Goal: Transaction & Acquisition: Purchase product/service

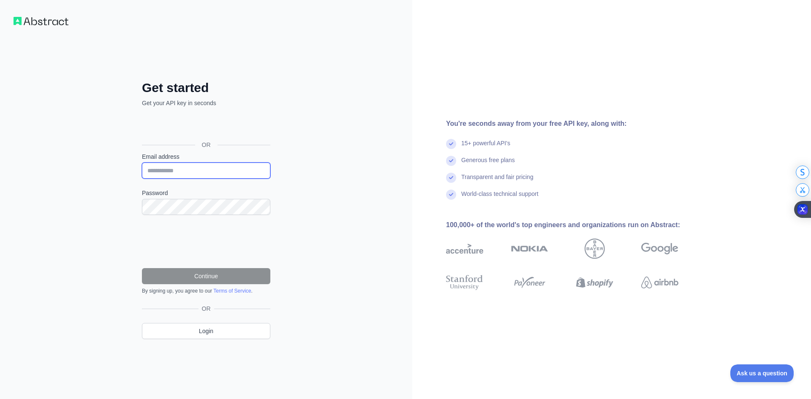
click at [190, 170] on input "Email address" at bounding box center [206, 171] width 128 height 16
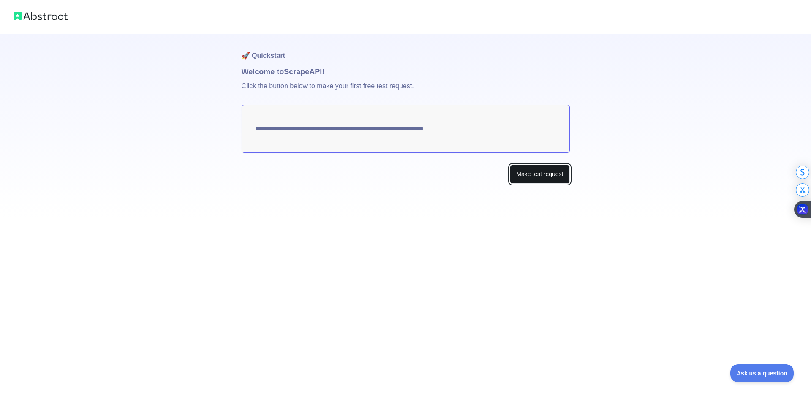
click at [527, 174] on button "Make test request" at bounding box center [540, 174] width 60 height 19
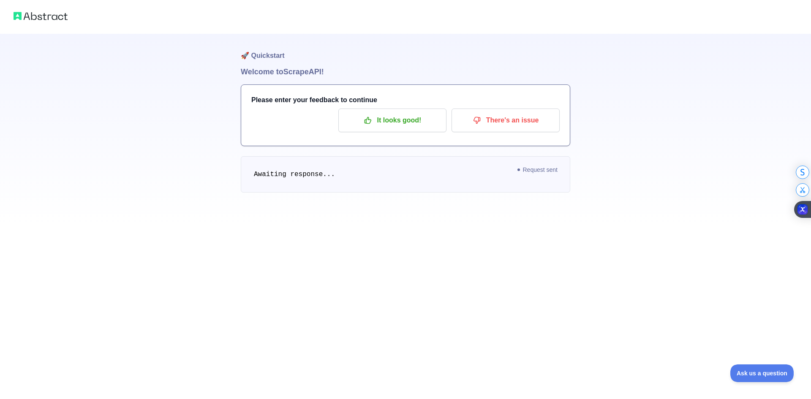
click at [388, 190] on pre "Awaiting response..." at bounding box center [405, 174] width 329 height 36
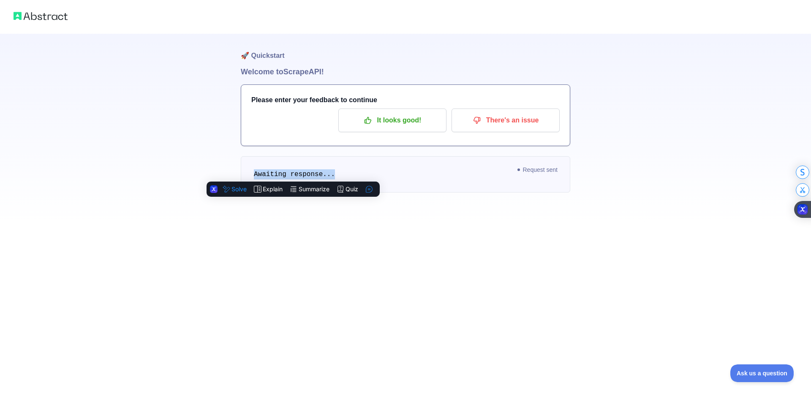
click at [424, 198] on div "🚀 Quickstart Welcome to Scrape API! Please enter your feedback to continue It l…" at bounding box center [405, 130] width 329 height 193
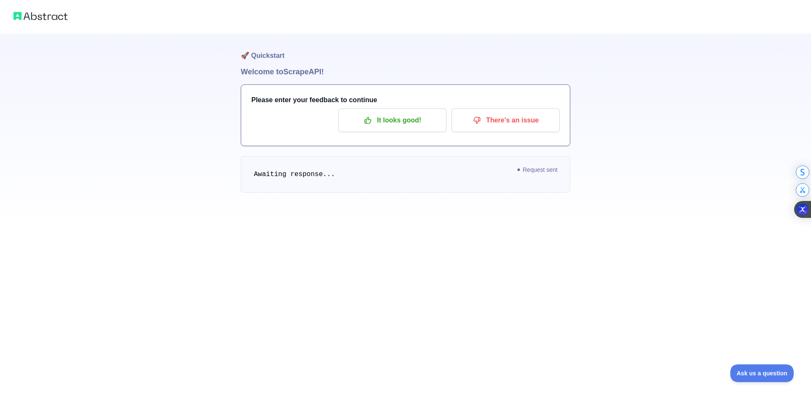
click at [482, 135] on div "Please enter your feedback to continue It looks good! There's an issue" at bounding box center [405, 115] width 328 height 61
click at [486, 127] on p "There's an issue" at bounding box center [505, 120] width 95 height 14
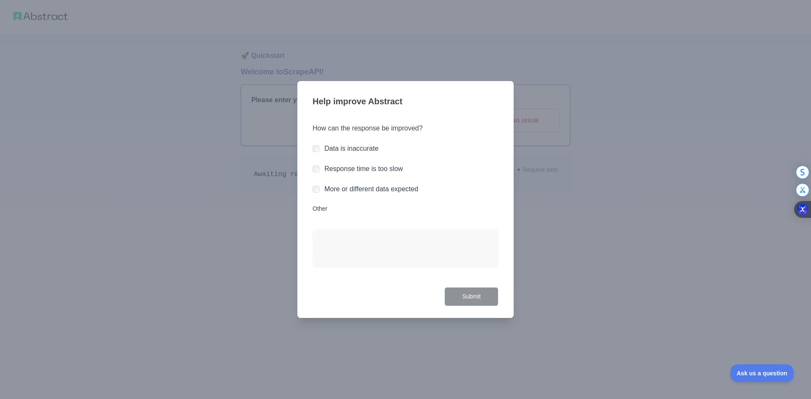
click at [373, 170] on label "Response time is too slow" at bounding box center [363, 168] width 79 height 7
click at [478, 287] on button "Submit" at bounding box center [471, 296] width 54 height 19
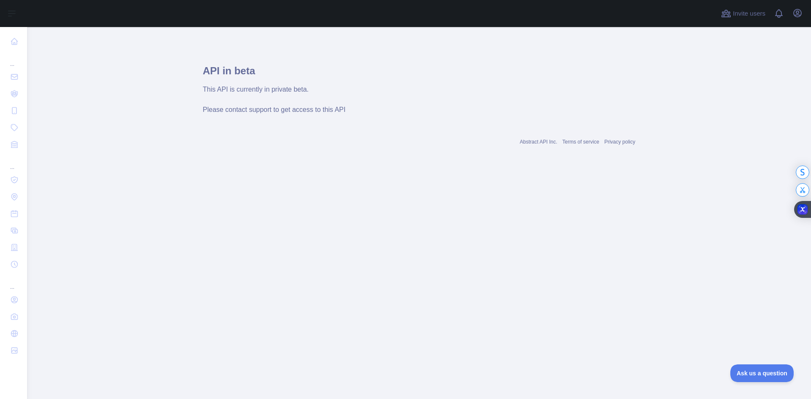
click at [279, 111] on span "Please contact support to get access to this API" at bounding box center [274, 109] width 143 height 7
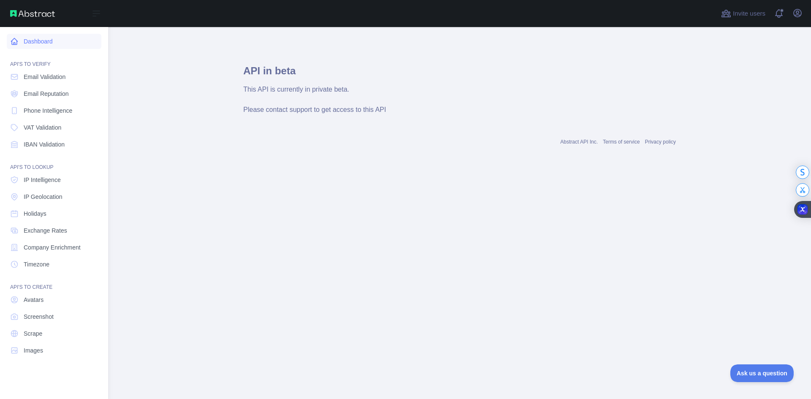
click at [54, 35] on link "Dashboard" at bounding box center [54, 41] width 95 height 15
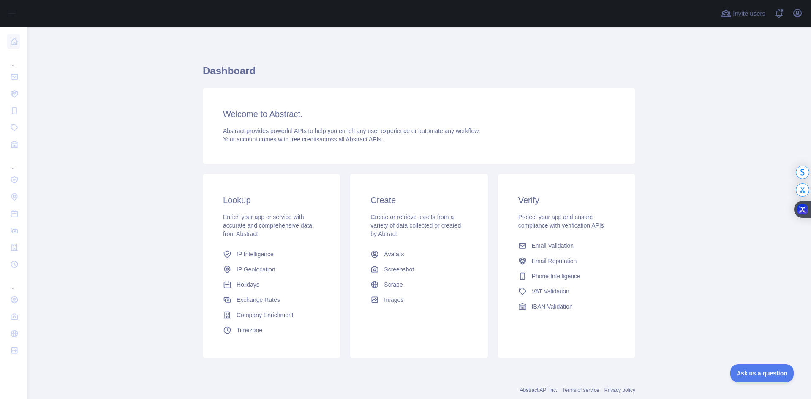
click at [250, 221] on div "Enrich your app or service with accurate and comprehensive data from Abstract" at bounding box center [271, 225] width 97 height 25
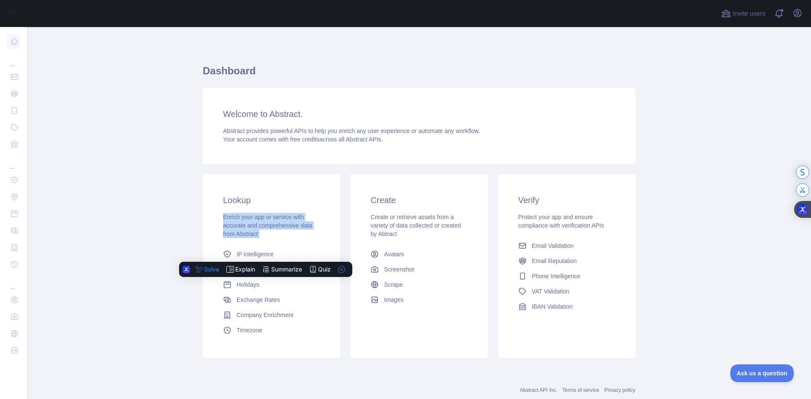
click at [291, 229] on span "Enrich your app or service with accurate and comprehensive data from Abstract" at bounding box center [267, 226] width 89 height 24
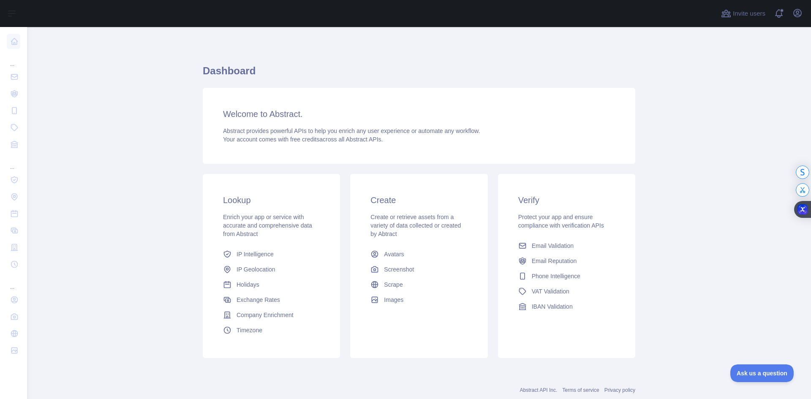
click at [286, 114] on h3 "Welcome to Abstract." at bounding box center [419, 114] width 392 height 12
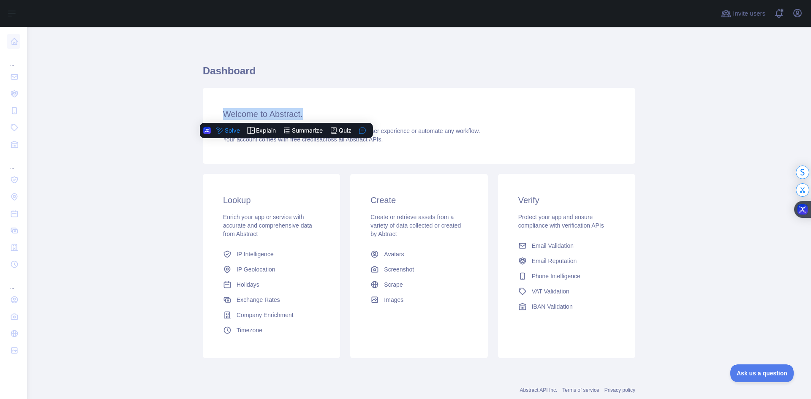
click at [286, 114] on h3 "Welcome to Abstract." at bounding box center [419, 114] width 392 height 12
click at [330, 113] on h3 "Welcome to Abstract." at bounding box center [419, 114] width 392 height 12
click at [283, 110] on h3 "Welcome to Abstract." at bounding box center [419, 114] width 392 height 12
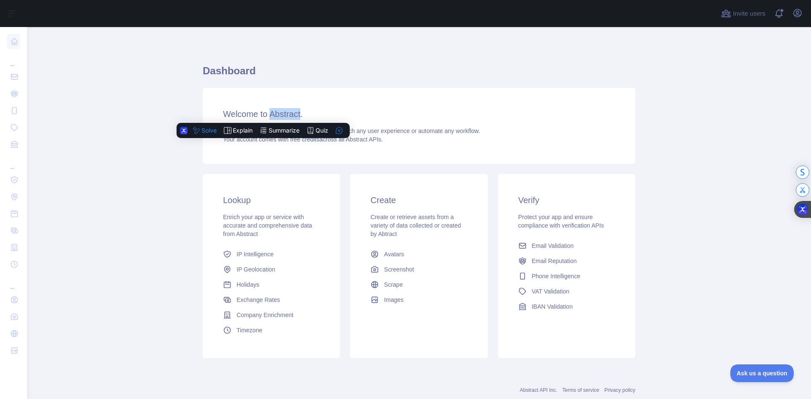
click at [283, 110] on h3 "Welcome to Abstract." at bounding box center [419, 114] width 392 height 12
click at [323, 109] on h3 "Welcome to Abstract." at bounding box center [419, 114] width 392 height 12
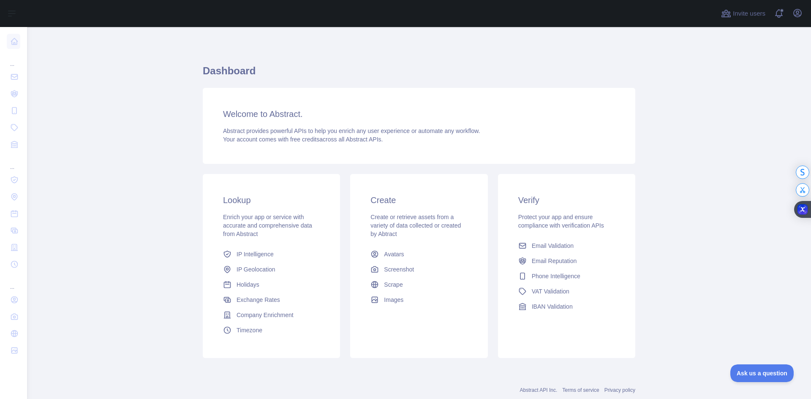
click at [319, 128] on span "Abstract provides powerful APIs to help you enrich any user experience or autom…" at bounding box center [351, 130] width 257 height 7
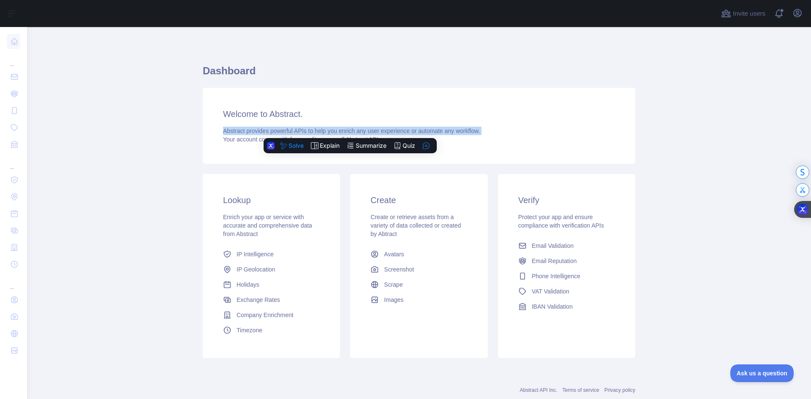
click at [319, 128] on span "Abstract provides powerful APIs to help you enrich any user experience or autom…" at bounding box center [351, 130] width 257 height 7
click at [320, 127] on span "Abstract provides powerful APIs to help you enrich any user experience or autom…" at bounding box center [351, 130] width 257 height 7
click at [320, 119] on h3 "Welcome to Abstract." at bounding box center [419, 114] width 392 height 12
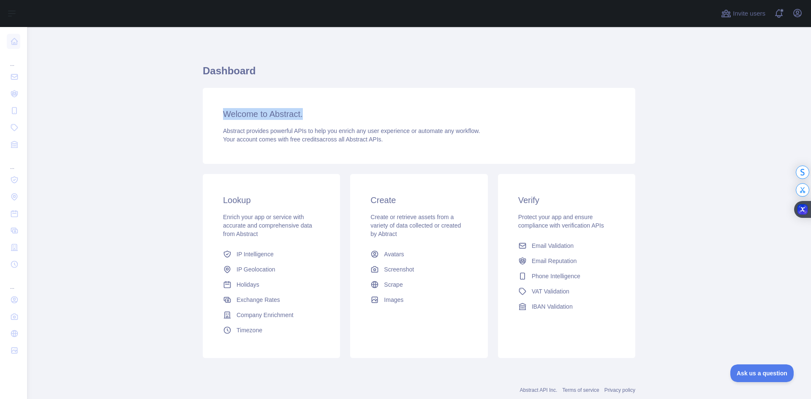
click at [320, 119] on h3 "Welcome to Abstract." at bounding box center [419, 114] width 392 height 12
click at [346, 115] on h3 "Welcome to Abstract." at bounding box center [419, 114] width 392 height 12
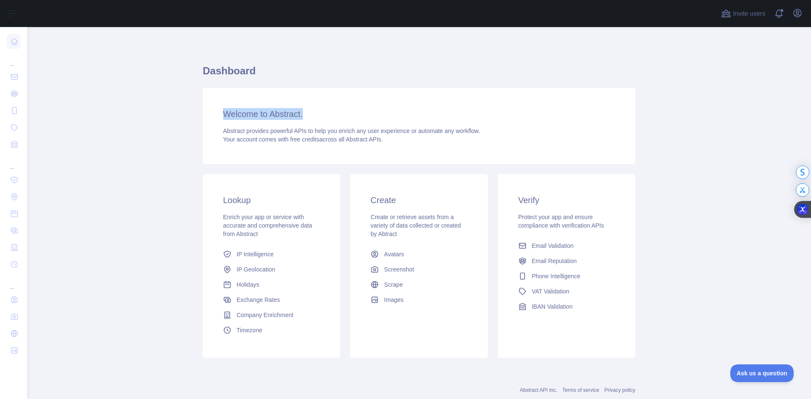
click at [346, 115] on h3 "Welcome to Abstract." at bounding box center [419, 114] width 392 height 12
click at [366, 113] on h3 "Welcome to Abstract." at bounding box center [419, 114] width 392 height 12
click at [292, 114] on h3 "Welcome to Abstract." at bounding box center [419, 114] width 392 height 12
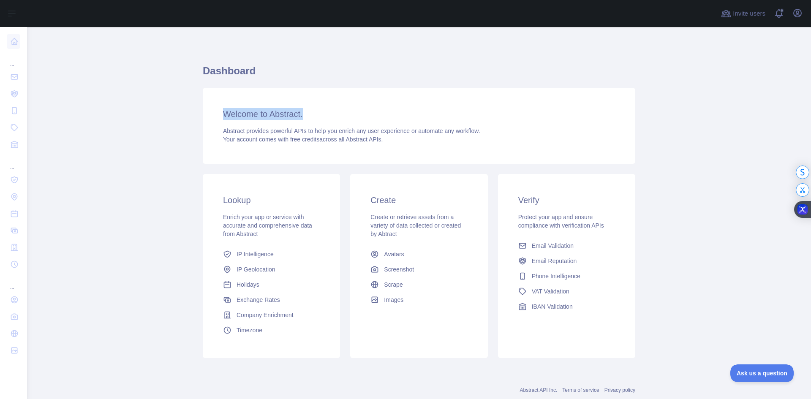
click at [292, 114] on h3 "Welcome to Abstract." at bounding box center [419, 114] width 392 height 12
click at [315, 114] on h3 "Welcome to Abstract." at bounding box center [419, 114] width 392 height 12
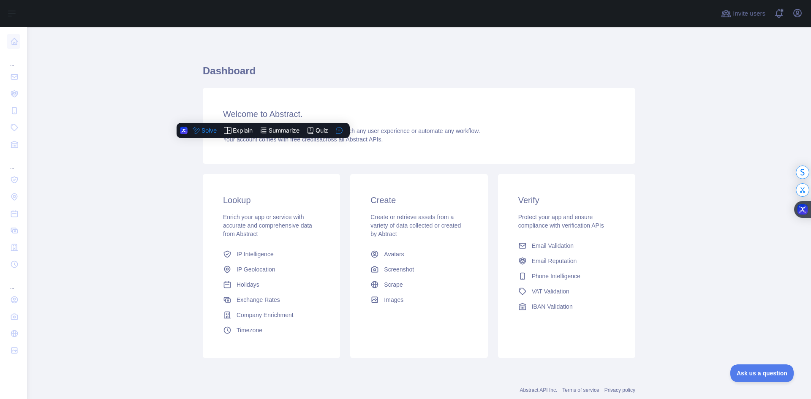
click at [315, 114] on h3 "Welcome to Abstract." at bounding box center [419, 114] width 392 height 12
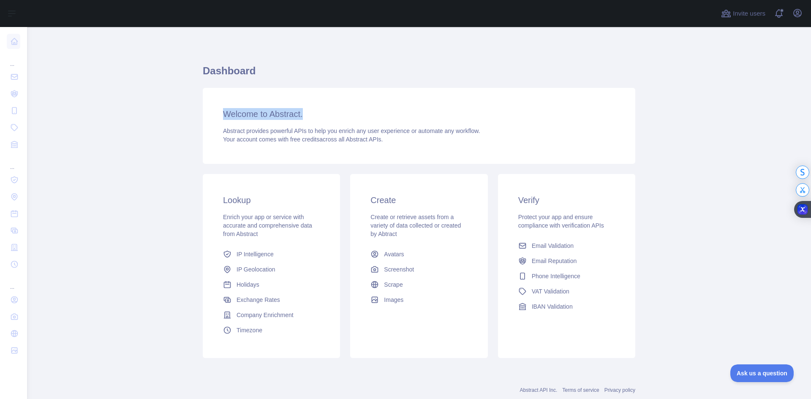
click at [315, 114] on h3 "Welcome to Abstract." at bounding box center [419, 114] width 392 height 12
click at [334, 115] on h3 "Welcome to Abstract." at bounding box center [419, 114] width 392 height 12
click at [376, 135] on div "Abstract provides powerful APIs to help you enrich any user experience or autom…" at bounding box center [419, 135] width 392 height 17
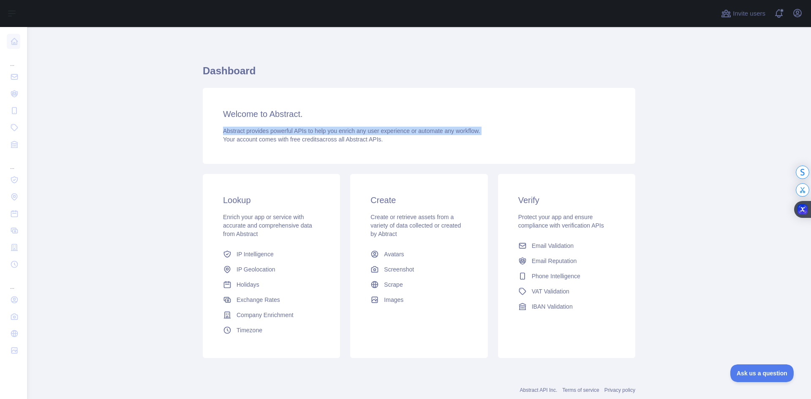
click at [376, 135] on div "Abstract provides powerful APIs to help you enrich any user experience or autom…" at bounding box center [419, 135] width 392 height 17
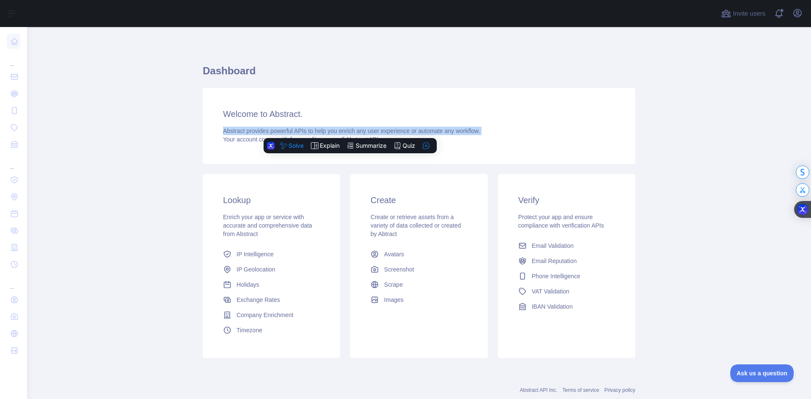
click at [396, 132] on span "Abstract provides powerful APIs to help you enrich any user experience or autom…" at bounding box center [351, 130] width 257 height 7
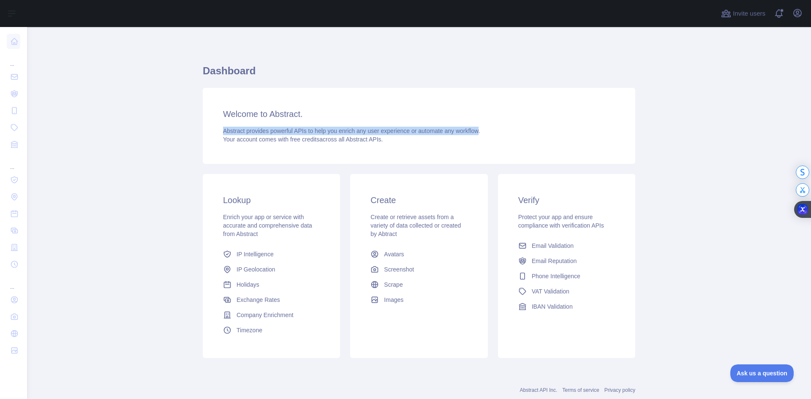
drag, startPoint x: 475, startPoint y: 132, endPoint x: 220, endPoint y: 128, distance: 254.6
click at [223, 128] on span "Abstract provides powerful APIs to help you enrich any user experience or autom…" at bounding box center [351, 130] width 257 height 7
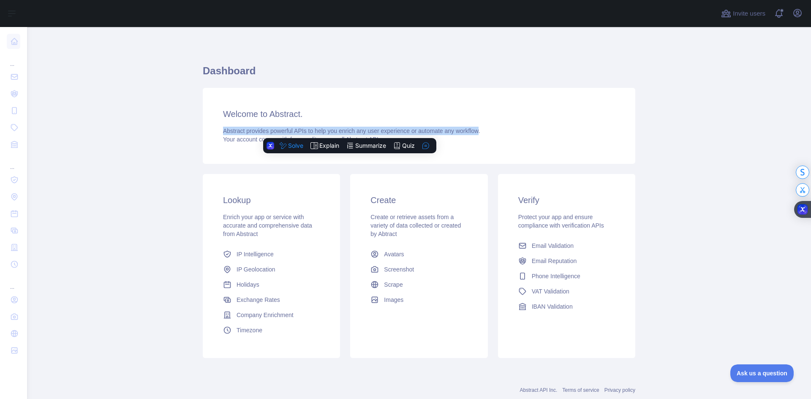
click at [258, 124] on div "Welcome to Abstract. Abstract provides powerful APIs to help you enrich any use…" at bounding box center [419, 126] width 432 height 76
click at [282, 119] on h3 "Welcome to Abstract." at bounding box center [419, 114] width 392 height 12
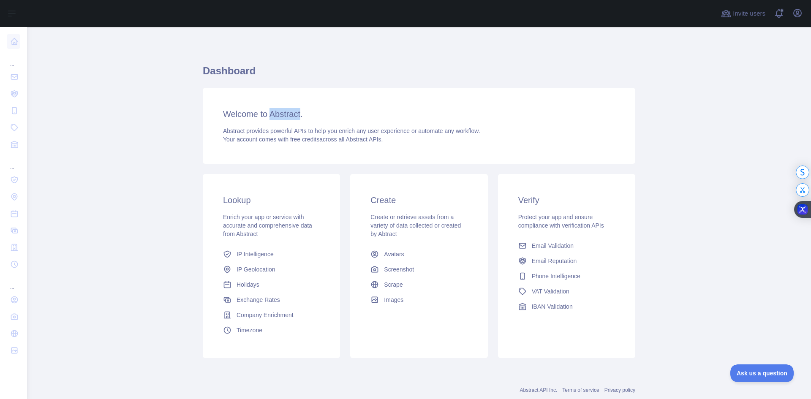
click at [282, 119] on h3 "Welcome to Abstract." at bounding box center [419, 114] width 392 height 12
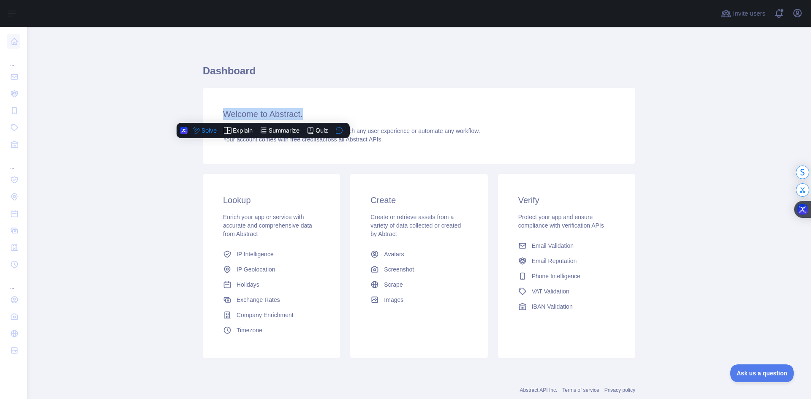
click at [331, 117] on h3 "Welcome to Abstract." at bounding box center [419, 114] width 392 height 12
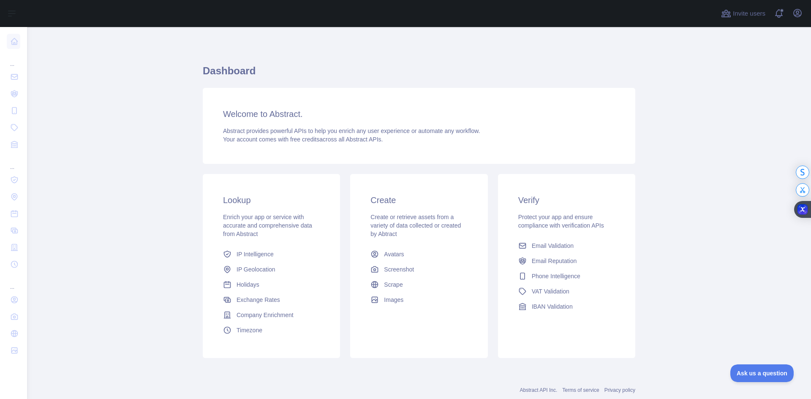
click at [282, 114] on h3 "Welcome to Abstract." at bounding box center [419, 114] width 392 height 12
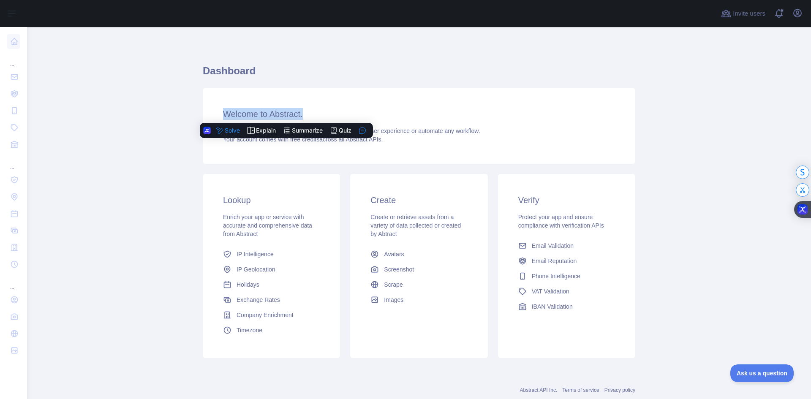
click at [282, 114] on h3 "Welcome to Abstract." at bounding box center [419, 114] width 392 height 12
click at [329, 112] on h3 "Welcome to Abstract." at bounding box center [419, 114] width 392 height 12
drag, startPoint x: 427, startPoint y: 147, endPoint x: 220, endPoint y: 100, distance: 212.2
click at [220, 100] on div "Welcome to Abstract. Abstract provides powerful APIs to help you enrich any use…" at bounding box center [419, 126] width 432 height 76
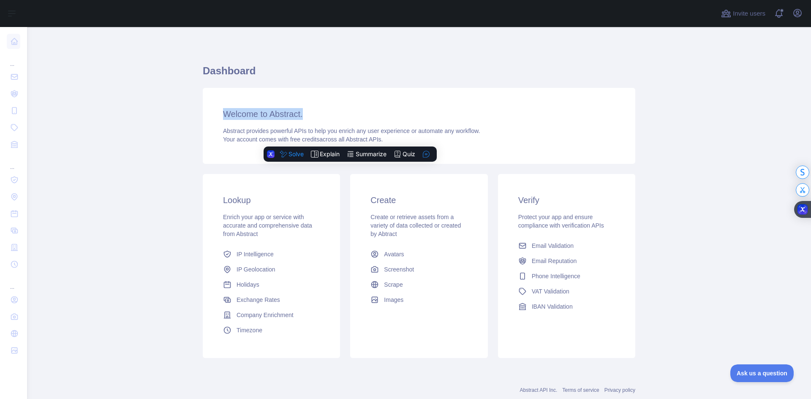
scroll to position [22, 0]
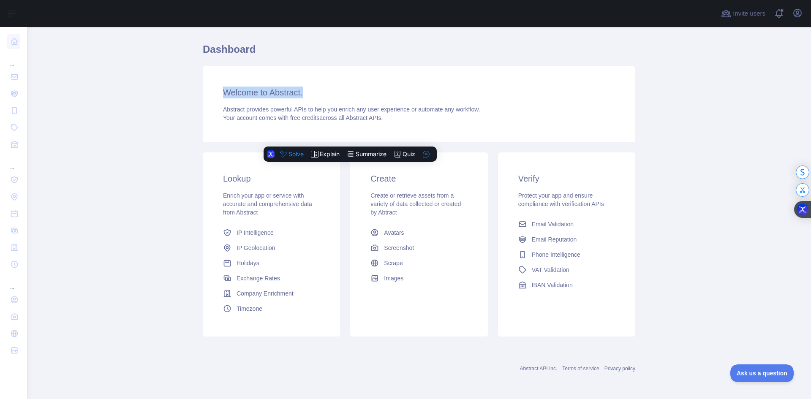
click at [363, 113] on div "Abstract provides powerful APIs to help you enrich any user experience or autom…" at bounding box center [419, 113] width 392 height 17
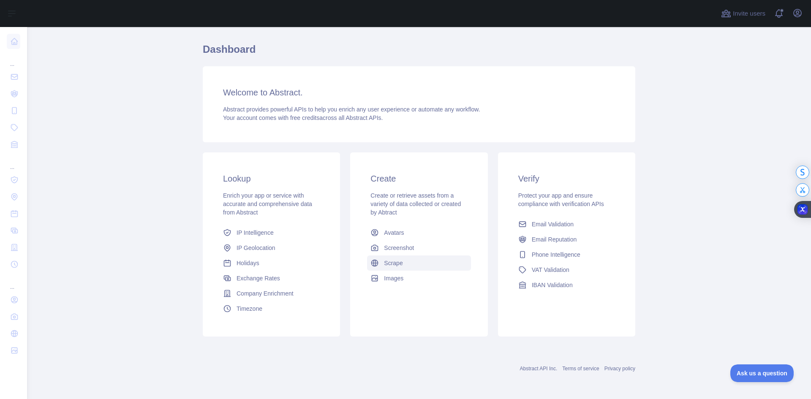
click at [394, 266] on span "Scrape" at bounding box center [393, 263] width 19 height 8
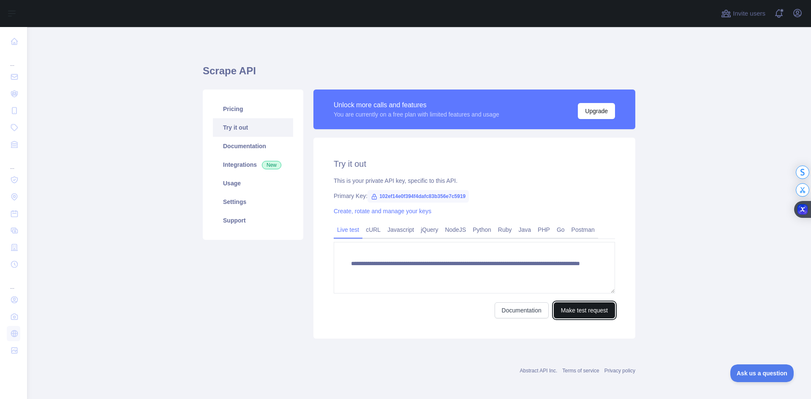
click at [564, 310] on button "Make test request" at bounding box center [583, 310] width 61 height 16
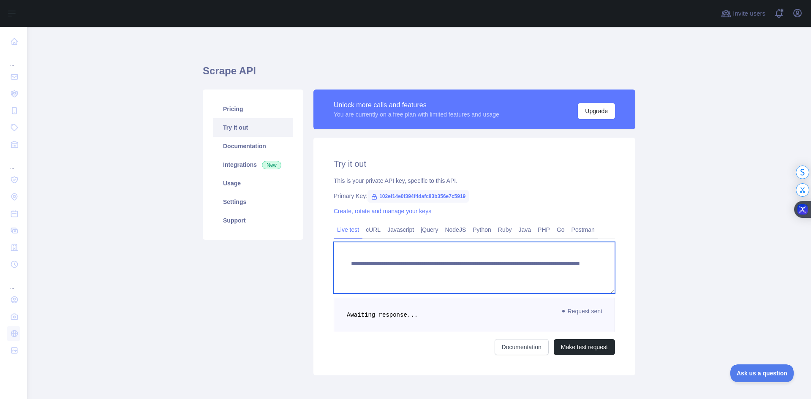
click at [539, 274] on textarea "**********" at bounding box center [474, 268] width 281 height 52
drag, startPoint x: 559, startPoint y: 274, endPoint x: 514, endPoint y: 270, distance: 44.5
click at [514, 270] on textarea "**********" at bounding box center [474, 268] width 281 height 52
click at [570, 266] on textarea "**********" at bounding box center [474, 268] width 281 height 52
click at [574, 270] on textarea "**********" at bounding box center [474, 268] width 281 height 52
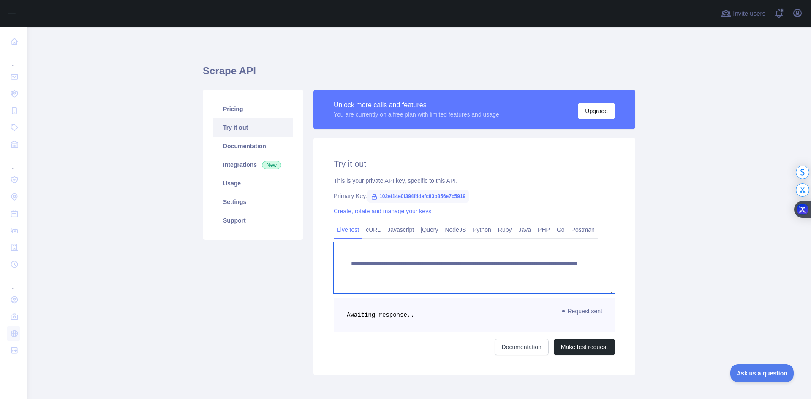
click at [574, 270] on textarea "**********" at bounding box center [474, 268] width 281 height 52
type textarea "**********"
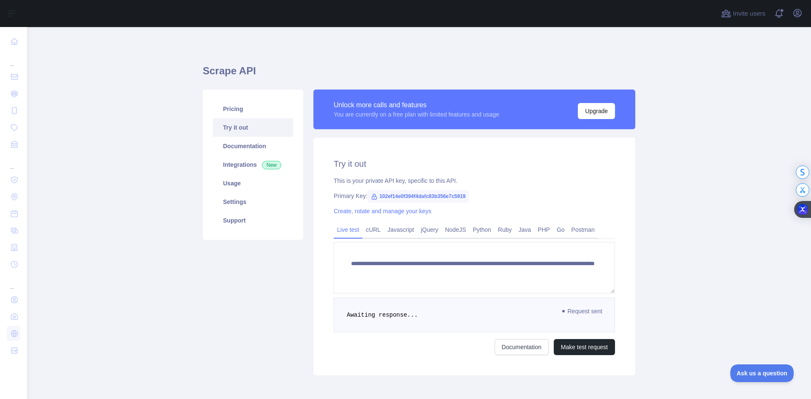
click at [690, 313] on main "**********" at bounding box center [419, 213] width 784 height 372
click at [589, 347] on button "Make test request" at bounding box center [583, 347] width 61 height 16
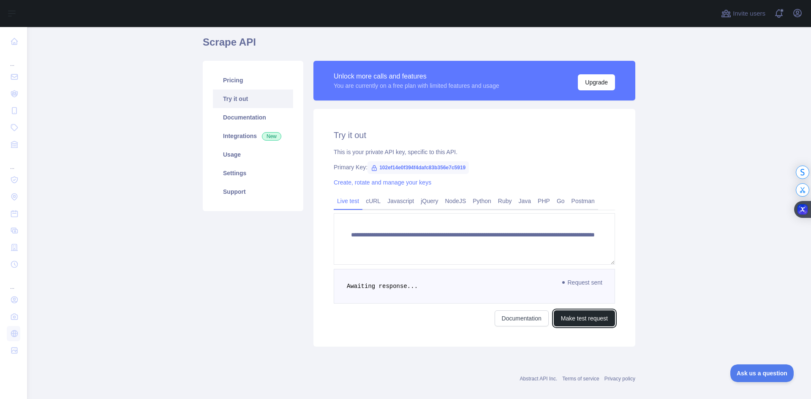
scroll to position [29, 0]
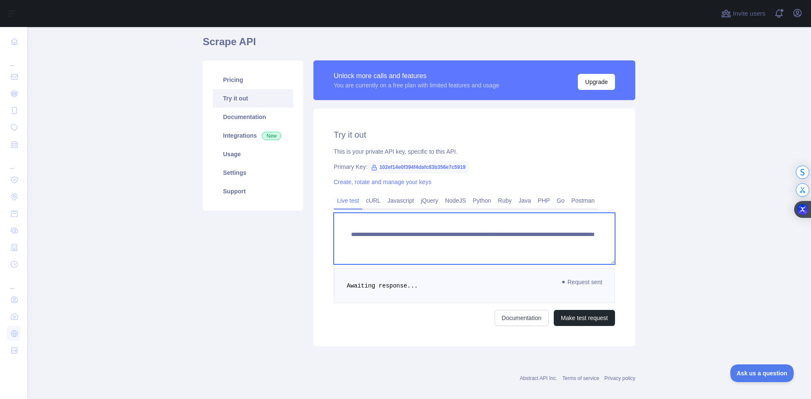
click at [581, 243] on textarea "**********" at bounding box center [474, 239] width 281 height 52
click at [601, 233] on textarea "**********" at bounding box center [474, 239] width 281 height 52
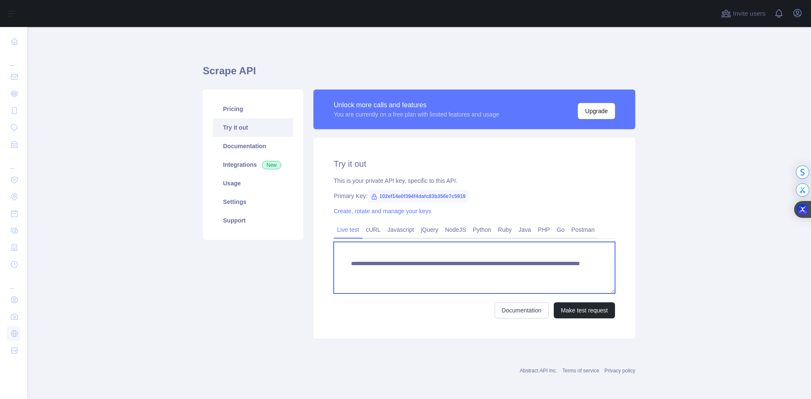
click at [439, 265] on textarea "**********" at bounding box center [474, 268] width 281 height 52
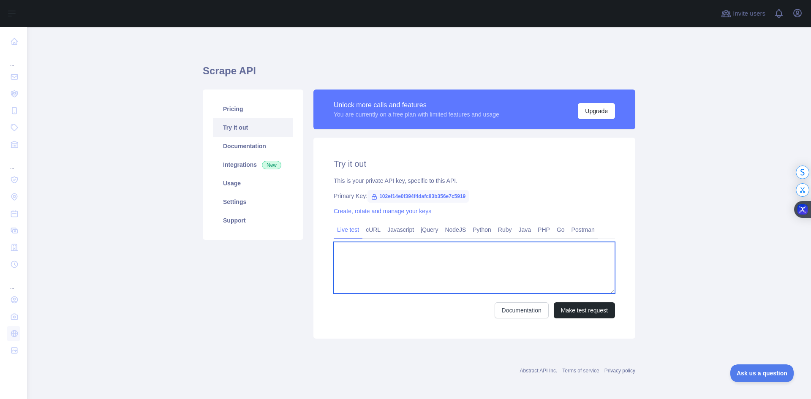
paste textarea "**********"
type textarea "**********"
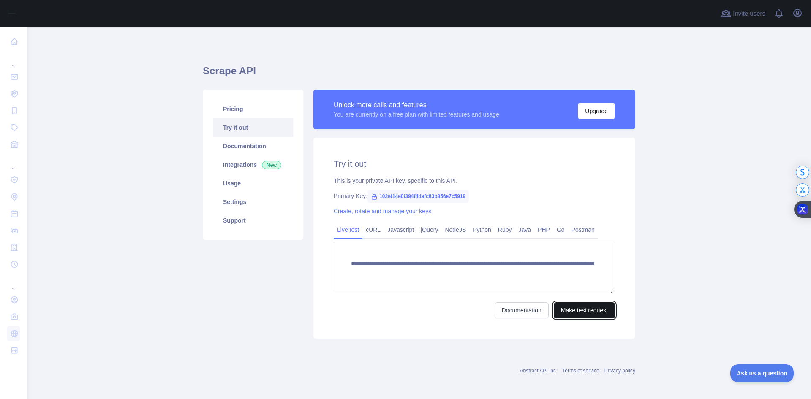
click at [585, 309] on button "Make test request" at bounding box center [583, 310] width 61 height 16
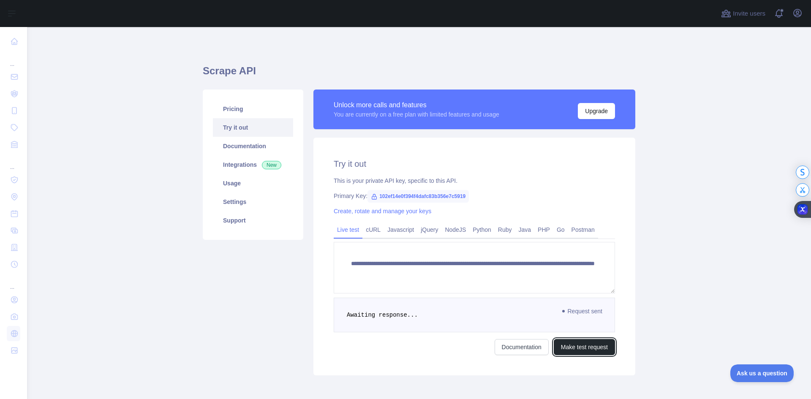
scroll to position [39, 0]
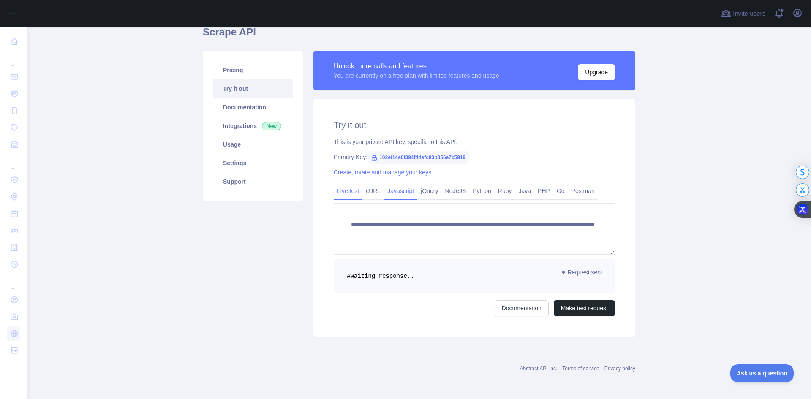
click at [392, 185] on link "Javascript" at bounding box center [400, 191] width 33 height 14
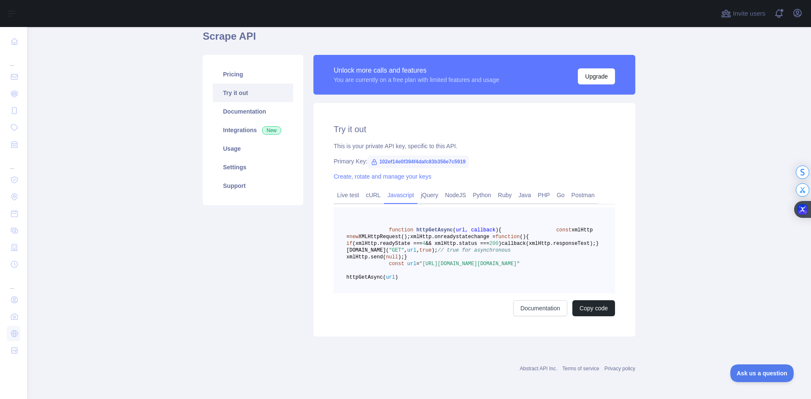
click at [488, 286] on pre "function httpGetAsync ( url, callback ) { const xmlHttp = new XMLHttpRequest();…" at bounding box center [474, 250] width 281 height 86
click at [418, 220] on pre "function httpGetAsync ( url, callback ) { const xmlHttp = new XMLHttpRequest();…" at bounding box center [474, 250] width 281 height 86
click at [348, 188] on link "Live test" at bounding box center [348, 195] width 29 height 14
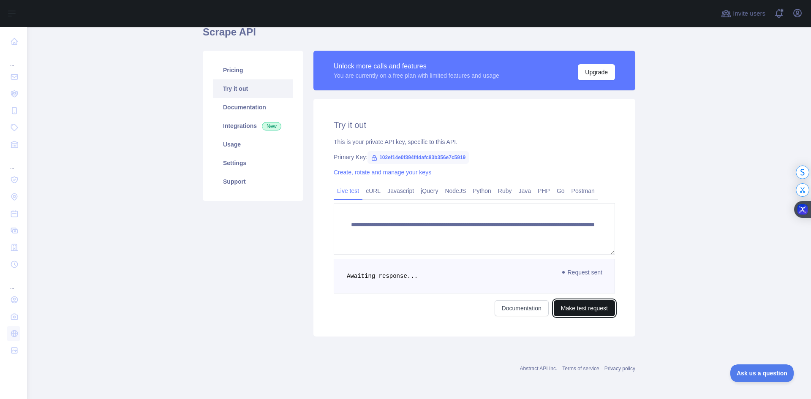
click at [596, 308] on button "Make test request" at bounding box center [583, 308] width 61 height 16
click at [628, 238] on div "**********" at bounding box center [474, 218] width 322 height 238
click at [374, 188] on link "cURL" at bounding box center [373, 191] width 22 height 14
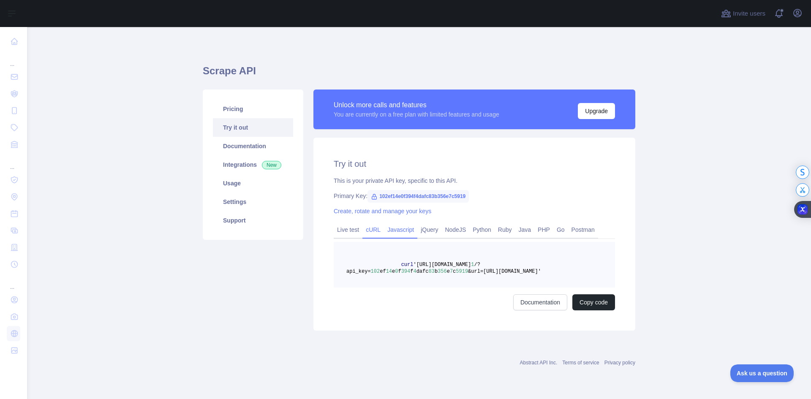
click at [409, 229] on link "Javascript" at bounding box center [400, 230] width 33 height 14
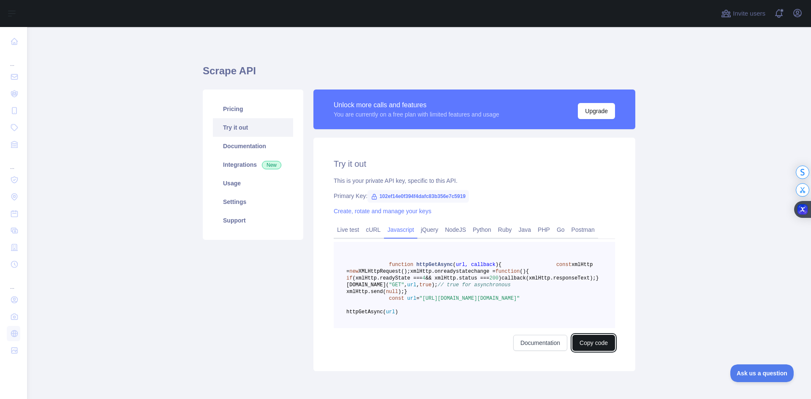
click at [595, 351] on button "Copy code" at bounding box center [593, 343] width 43 height 16
drag, startPoint x: 461, startPoint y: 194, endPoint x: 374, endPoint y: 192, distance: 87.4
click at [374, 192] on span "102ef14e0f394f4dafc83b356e7c5919" at bounding box center [417, 196] width 101 height 13
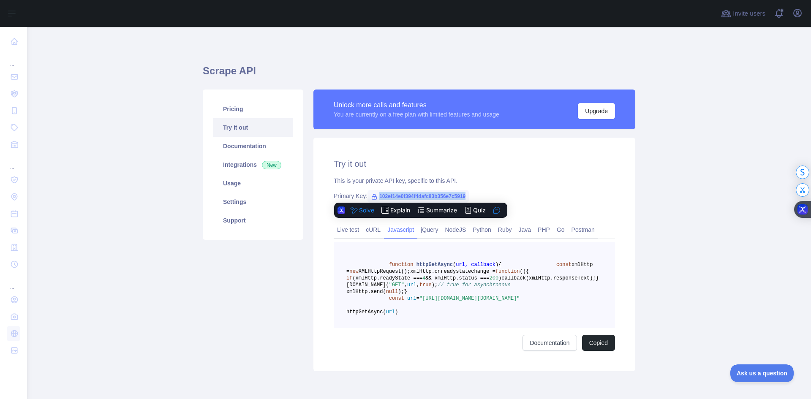
copy span "102ef14e0f394f4dafc83b356e7c5919"
click at [340, 231] on link "Live test" at bounding box center [348, 230] width 29 height 14
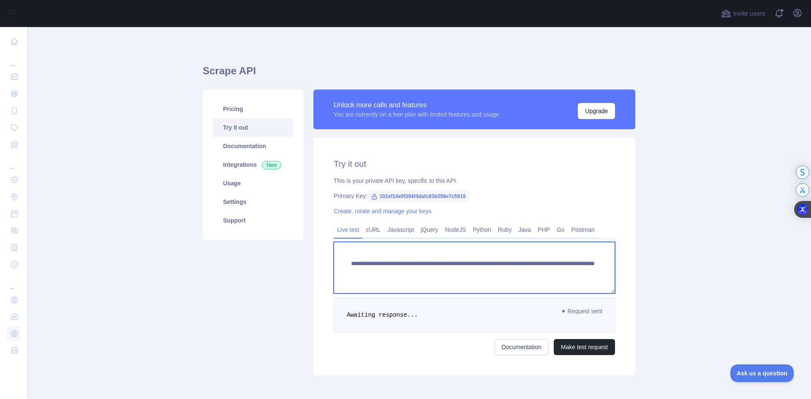
drag, startPoint x: 480, startPoint y: 272, endPoint x: 347, endPoint y: 265, distance: 133.6
click at [347, 265] on textarea "**********" at bounding box center [474, 268] width 281 height 52
click at [466, 268] on textarea "**********" at bounding box center [474, 268] width 281 height 52
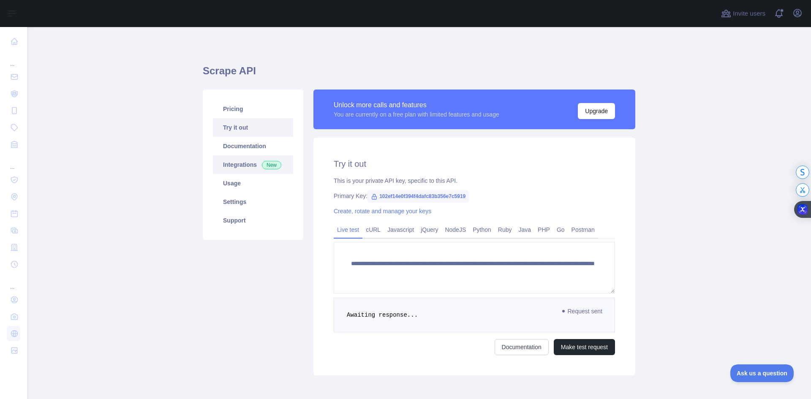
click at [240, 161] on link "Integrations New" at bounding box center [253, 164] width 80 height 19
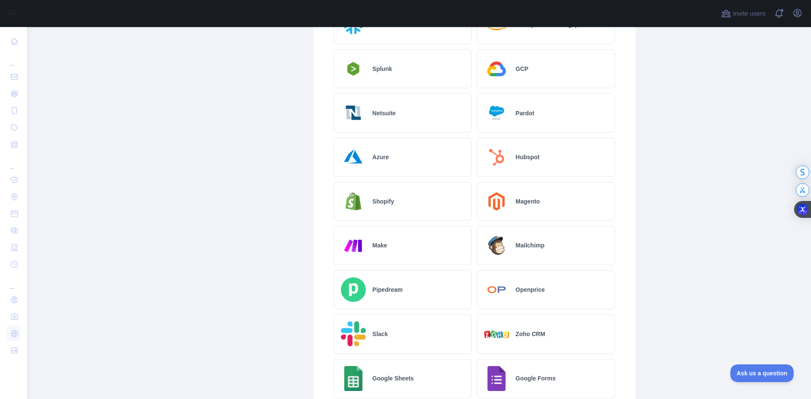
scroll to position [401, 0]
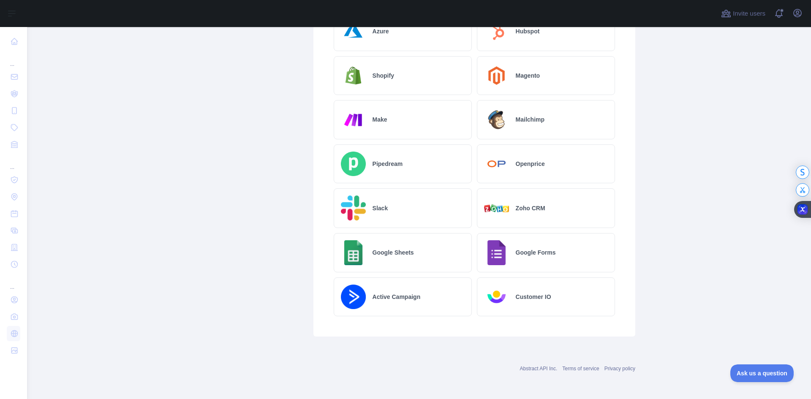
click at [392, 239] on div "Google Sheets" at bounding box center [403, 252] width 138 height 39
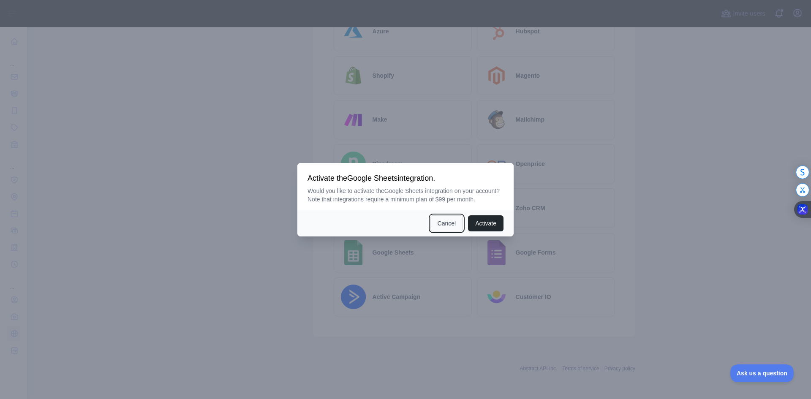
click at [446, 224] on button "Cancel" at bounding box center [446, 223] width 33 height 16
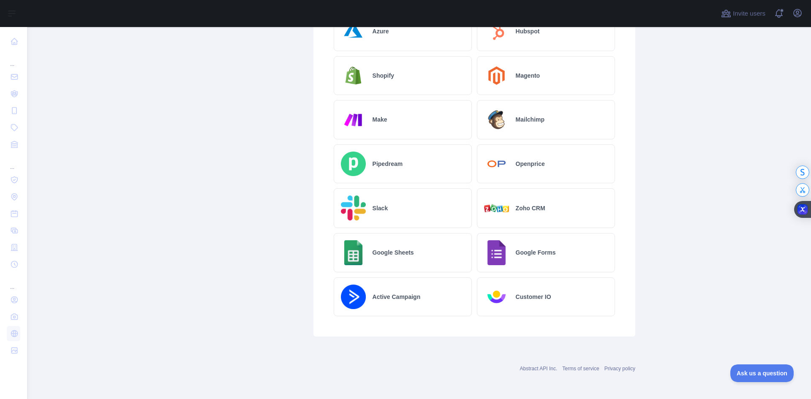
scroll to position [0, 0]
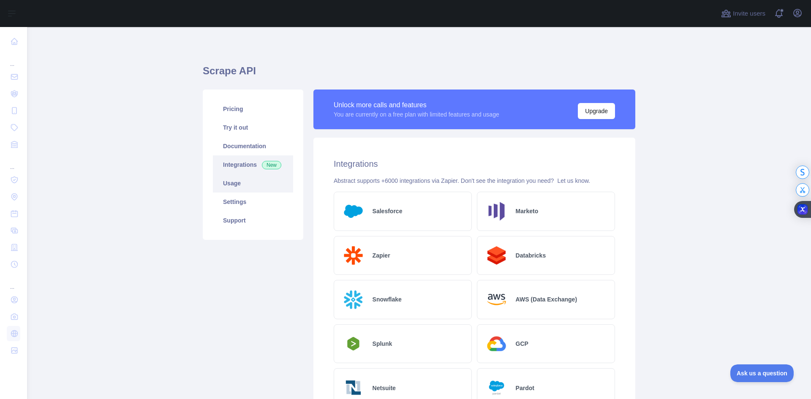
click at [247, 181] on link "Usage" at bounding box center [253, 183] width 80 height 19
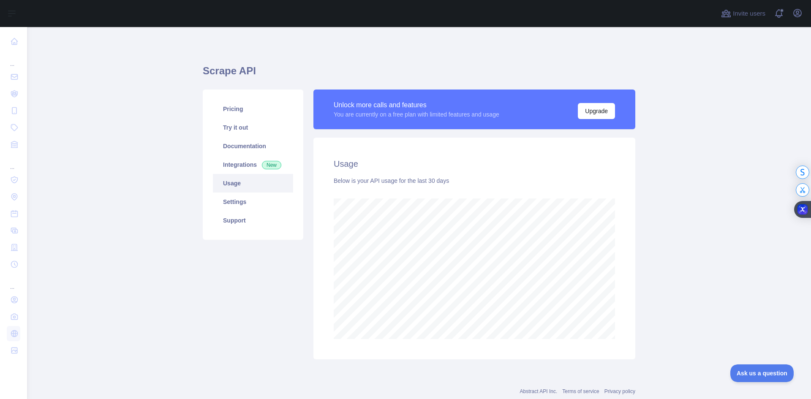
scroll to position [372, 777]
click at [251, 201] on link "Settings" at bounding box center [253, 202] width 80 height 19
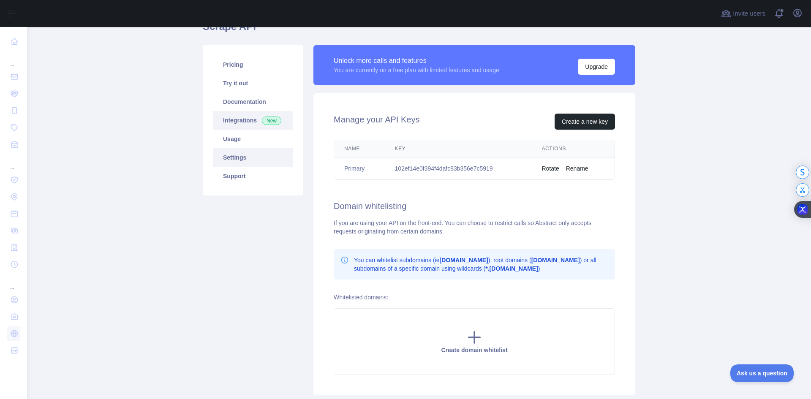
scroll to position [43, 0]
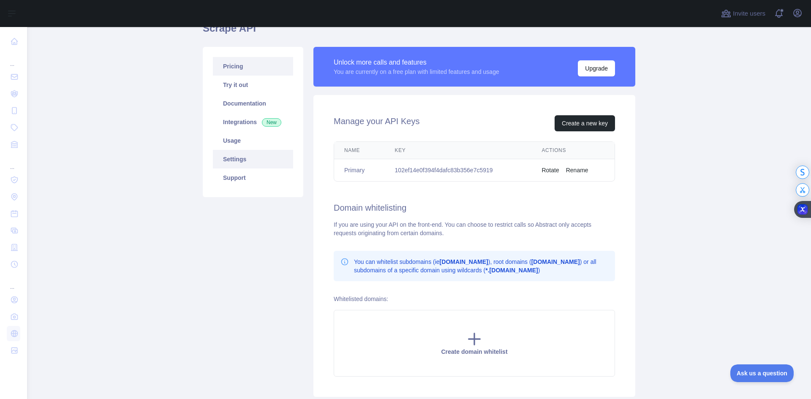
click at [239, 70] on link "Pricing" at bounding box center [253, 66] width 80 height 19
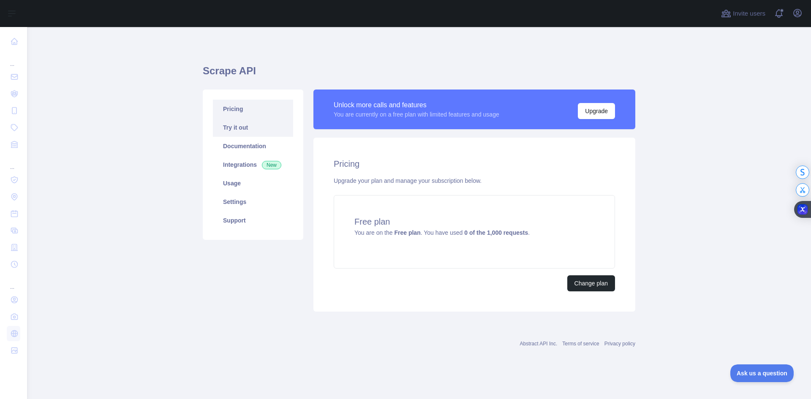
click at [248, 125] on link "Try it out" at bounding box center [253, 127] width 80 height 19
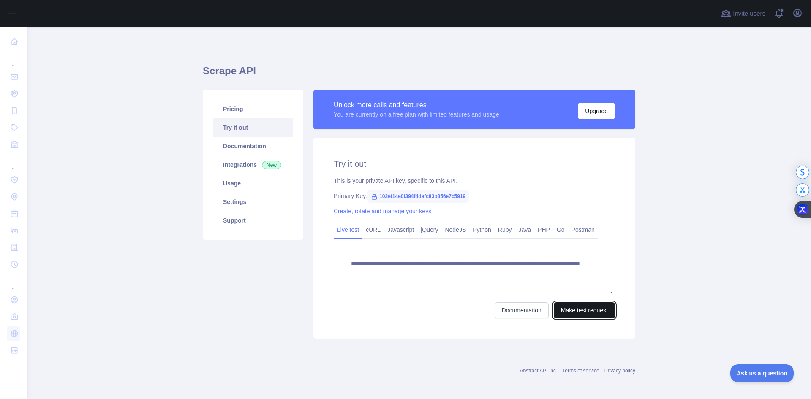
click at [578, 315] on button "Make test request" at bounding box center [583, 310] width 61 height 16
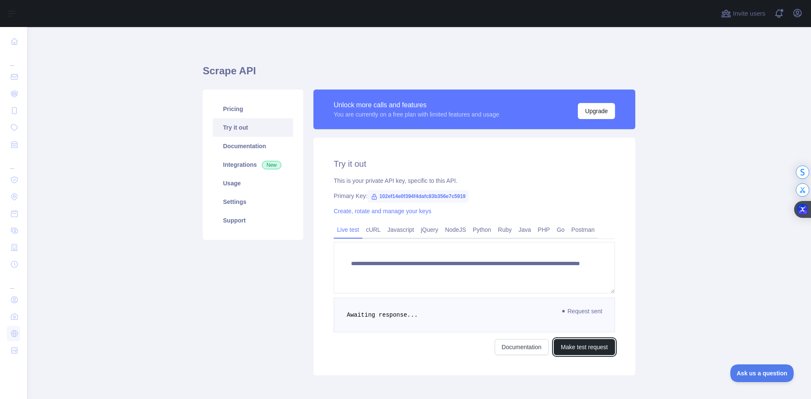
scroll to position [39, 0]
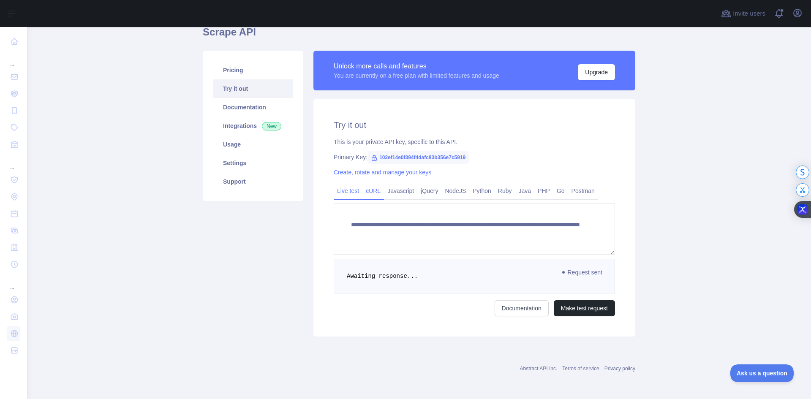
click at [371, 191] on link "cURL" at bounding box center [373, 191] width 22 height 14
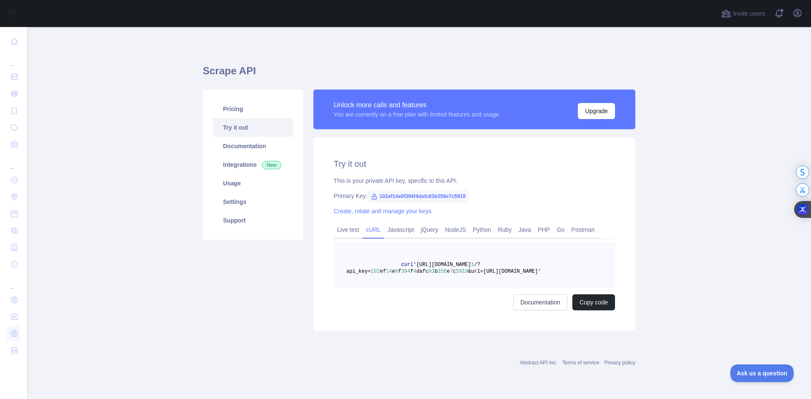
scroll to position [0, 0]
click at [587, 304] on button "Copy code" at bounding box center [593, 302] width 43 height 16
click at [253, 107] on link "Pricing" at bounding box center [253, 109] width 80 height 19
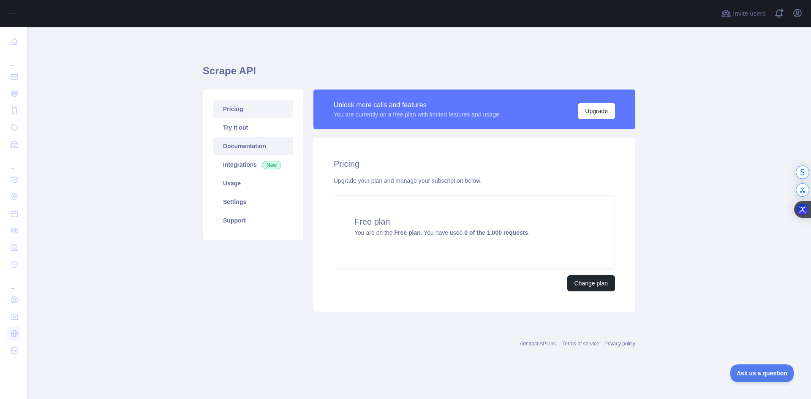
click at [251, 149] on link "Documentation" at bounding box center [253, 146] width 80 height 19
